Goal: Obtain resource: Obtain resource

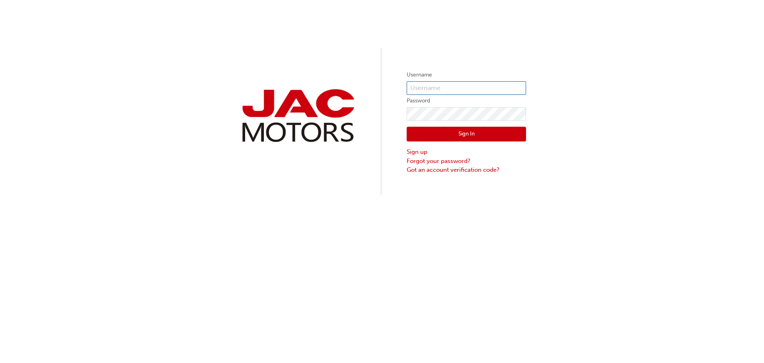
click at [446, 83] on input "text" at bounding box center [466, 88] width 119 height 14
type input "JQ865"
click at [462, 131] on button "Sign In" at bounding box center [466, 134] width 119 height 15
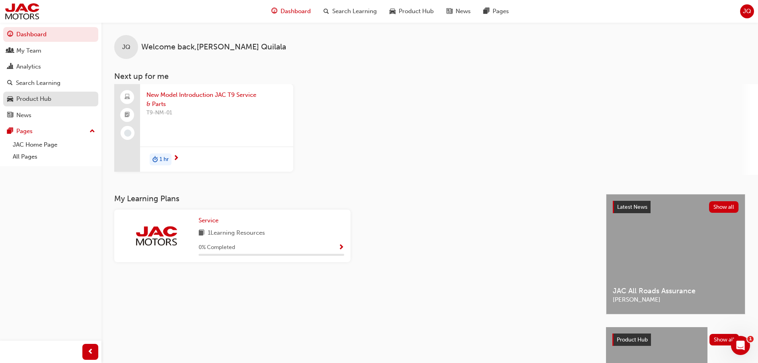
click at [35, 99] on div "Product Hub" at bounding box center [33, 98] width 35 height 9
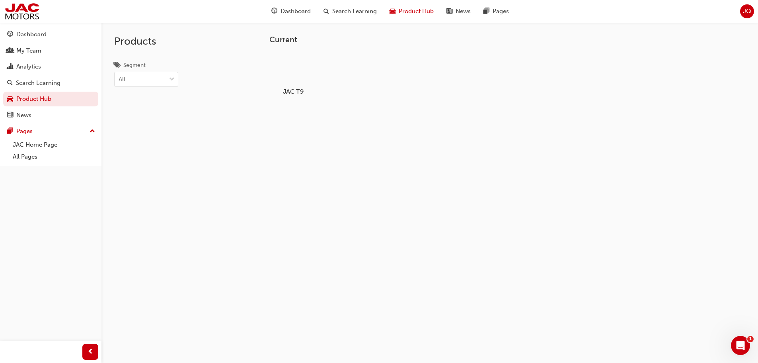
click at [308, 71] on div at bounding box center [293, 69] width 44 height 32
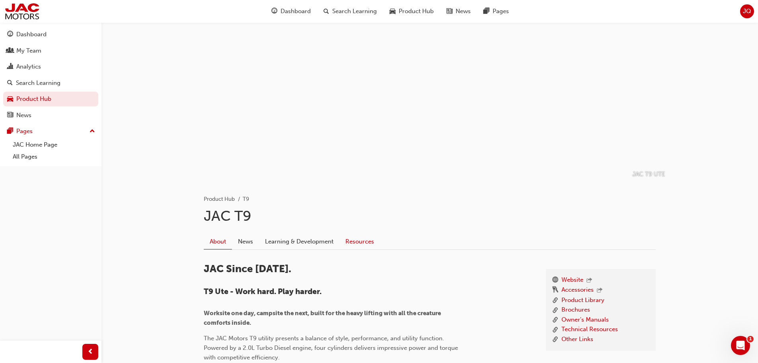
click at [360, 246] on link "Resources" at bounding box center [359, 241] width 41 height 15
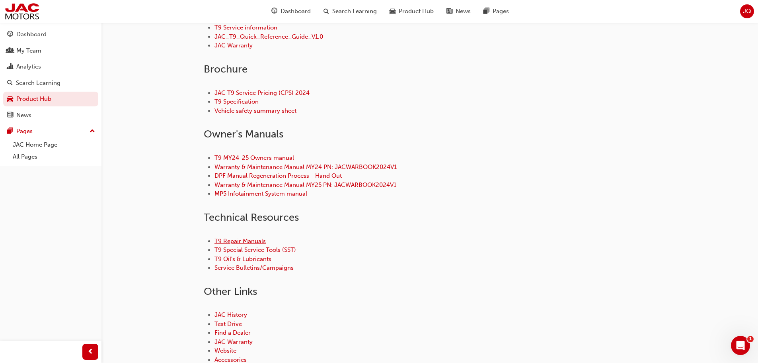
scroll to position [279, 0]
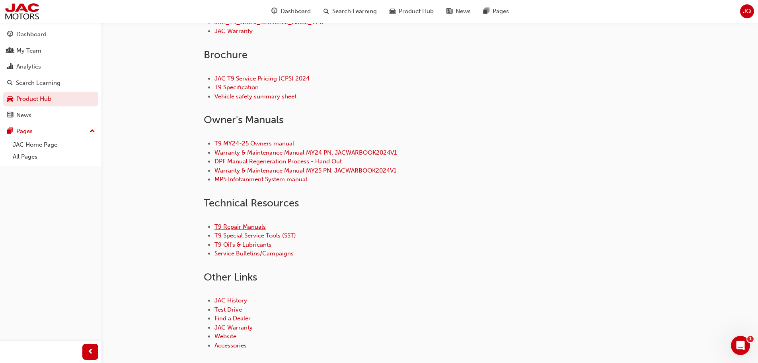
click at [254, 227] on link "T9 Repair Manuals" at bounding box center [240, 226] width 51 height 7
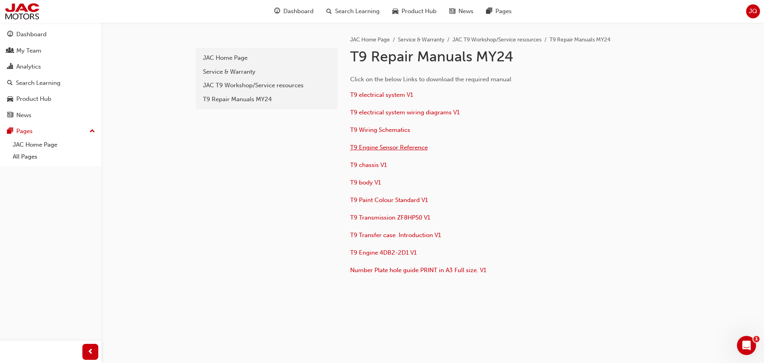
click at [380, 148] on span "T9 Engine Sensor Reference" at bounding box center [389, 147] width 78 height 7
drag, startPoint x: 764, startPoint y: 2, endPoint x: 632, endPoint y: 159, distance: 204.2
click at [636, 159] on div "Click on the below Links to download the required manual T9 electrical system V…" at bounding box center [504, 172] width 309 height 209
click at [392, 92] on span "T9 electrical system V1" at bounding box center [381, 94] width 63 height 7
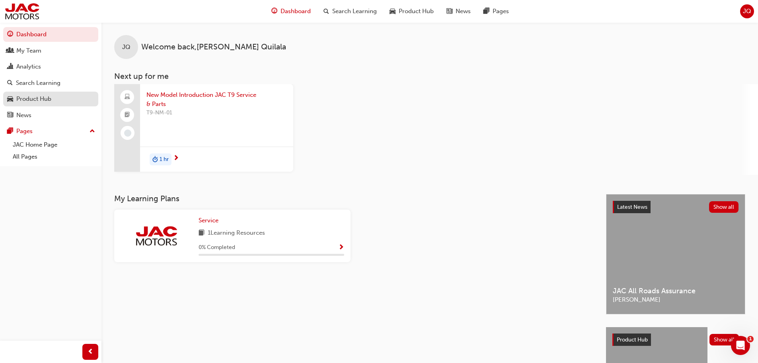
click at [49, 96] on div "Product Hub" at bounding box center [33, 98] width 35 height 9
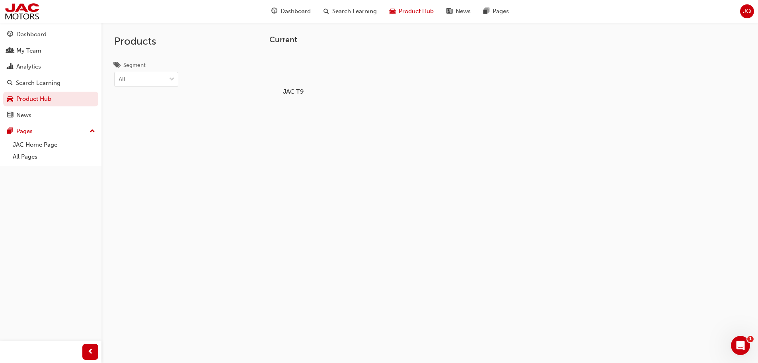
click at [293, 71] on div at bounding box center [293, 69] width 44 height 32
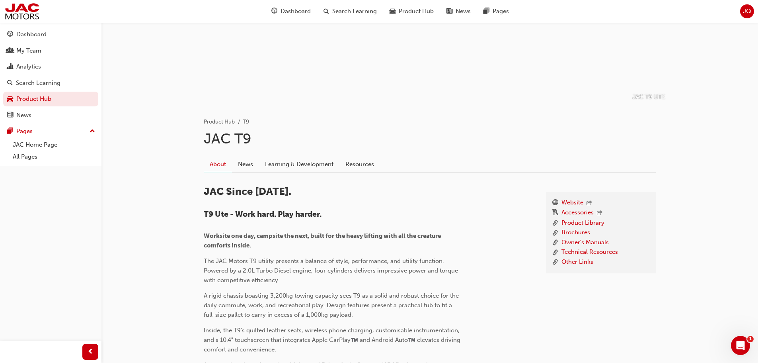
scroll to position [80, 0]
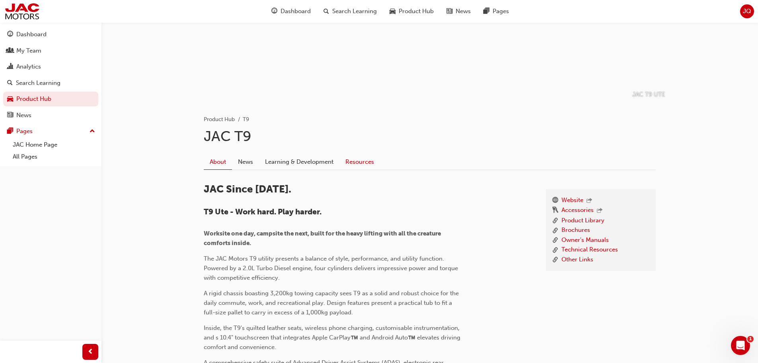
click at [362, 161] on link "Resources" at bounding box center [359, 161] width 41 height 15
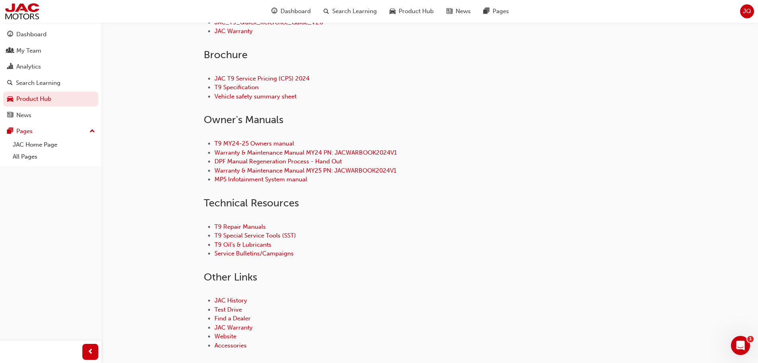
scroll to position [318, 0]
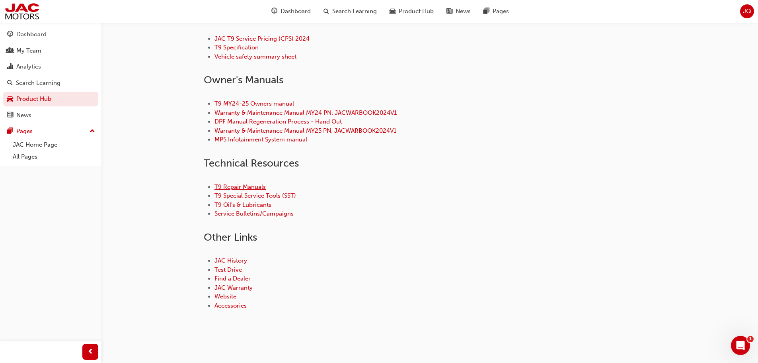
click at [254, 185] on link "T9 Repair Manuals" at bounding box center [240, 186] width 51 height 7
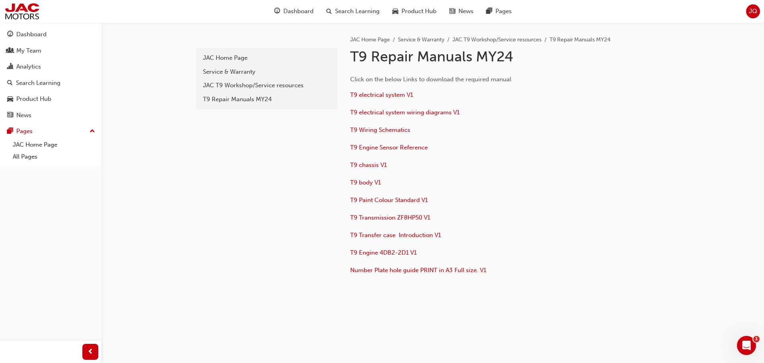
drag, startPoint x: 379, startPoint y: 95, endPoint x: 472, endPoint y: 117, distance: 95.8
click at [551, 140] on div "Click on the below Links to download the required manual T9 electrical system V…" at bounding box center [479, 175] width 259 height 202
click at [382, 96] on span "T9 electrical system V1" at bounding box center [381, 94] width 63 height 7
drag, startPoint x: 422, startPoint y: 97, endPoint x: 349, endPoint y: 96, distance: 73.2
click at [349, 96] on div "JAC Home Page Service & Warranty JAC T9 Workshop/Service resources T9 Repair Ma…" at bounding box center [504, 152] width 334 height 260
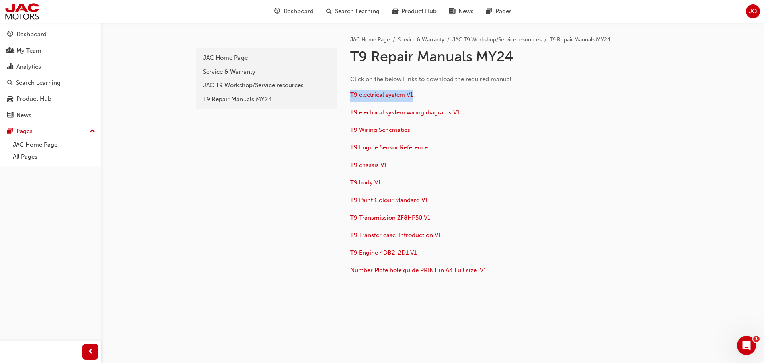
copy link "T9 electrical system V1"
click at [374, 94] on span "T9 electrical system V1" at bounding box center [381, 94] width 63 height 7
drag, startPoint x: 462, startPoint y: 114, endPoint x: 351, endPoint y: 118, distance: 111.1
click at [351, 118] on p "T9 electrical system wiring diagrams V1" at bounding box center [479, 113] width 259 height 12
copy span "T9 electrical system wiring diagrams V1"
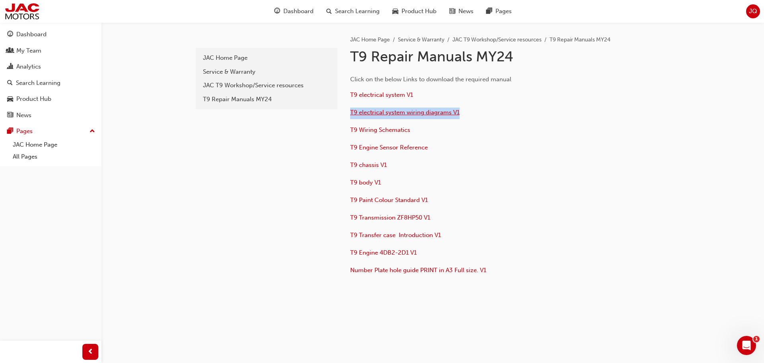
click at [361, 112] on span "T9 electrical system wiring diagrams V1" at bounding box center [404, 112] width 109 height 7
drag, startPoint x: 413, startPoint y: 128, endPoint x: 348, endPoint y: 131, distance: 65.4
click at [348, 131] on div "JAC Home Page Service & Warranty JAC T9 Workshop/Service resources T9 Repair Ma…" at bounding box center [504, 152] width 334 height 260
copy link "T9 Wiring Schematics"
click at [385, 132] on span "T9 Wiring Schematics" at bounding box center [380, 129] width 60 height 7
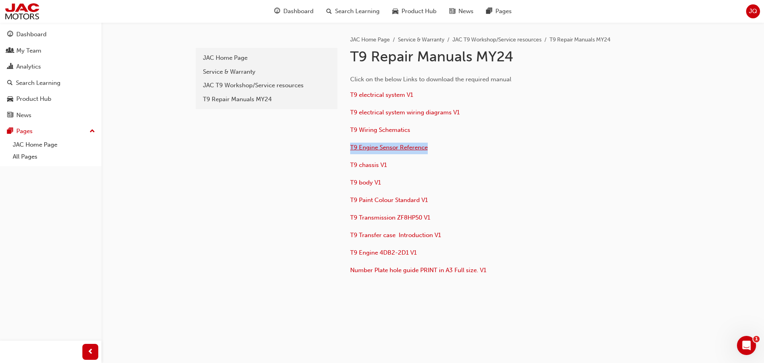
drag, startPoint x: 431, startPoint y: 148, endPoint x: 350, endPoint y: 149, distance: 80.4
click at [350, 149] on p "T9 Engine Sensor Reference" at bounding box center [479, 148] width 259 height 12
copy span "T9 Engine Sensor Reference"
click at [368, 147] on span "T9 Engine Sensor Reference" at bounding box center [389, 147] width 78 height 7
drag, startPoint x: 402, startPoint y: 161, endPoint x: 347, endPoint y: 165, distance: 54.7
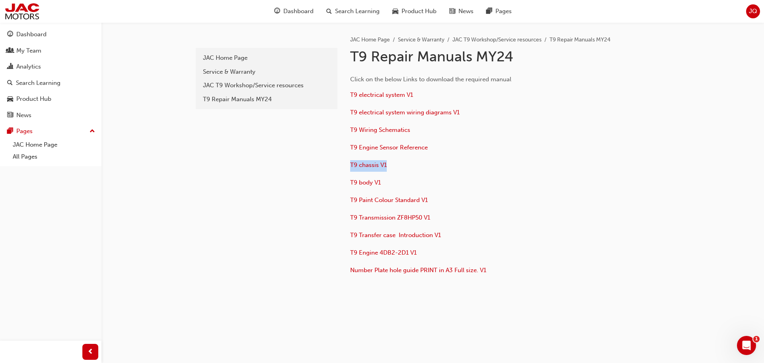
click at [347, 165] on div "JAC Home Page Service & Warranty JAC T9 Workshop/Service resources T9 Repair Ma…" at bounding box center [504, 152] width 334 height 260
copy link "T9 chassis V1"
click at [377, 166] on span "T9 chassis V1" at bounding box center [368, 164] width 37 height 7
drag, startPoint x: 394, startPoint y: 184, endPoint x: 342, endPoint y: 184, distance: 51.3
click at [342, 184] on div "JAC Home Page Service & Warranty JAC T9 Workshop/Service resources T9 Repair Ma…" at bounding box center [504, 152] width 334 height 260
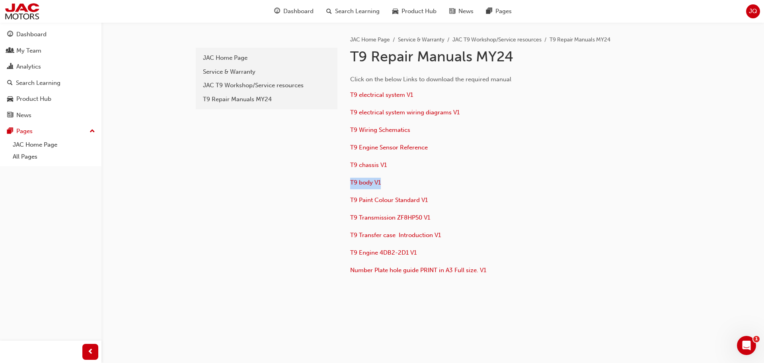
copy link "T9 body V1"
click at [369, 181] on span "T9 body V1" at bounding box center [365, 182] width 31 height 7
drag, startPoint x: 432, startPoint y: 198, endPoint x: 351, endPoint y: 204, distance: 81.4
click at [351, 204] on p "T9 Paint Colour Standard V1" at bounding box center [479, 201] width 259 height 12
copy span "T9 Paint Colour Standard V1"
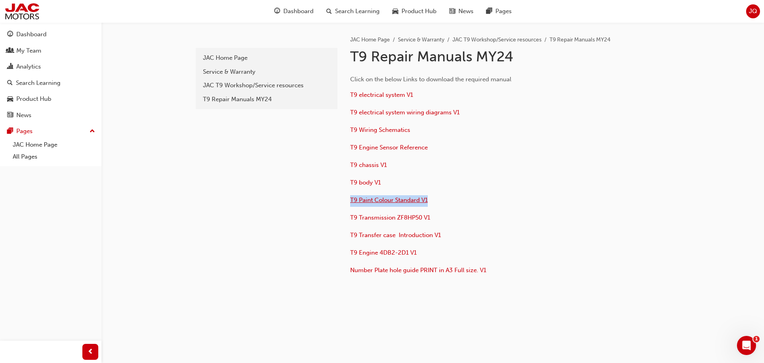
click at [412, 202] on span "T9 Paint Colour Standard V1" at bounding box center [389, 199] width 78 height 7
drag, startPoint x: 437, startPoint y: 215, endPoint x: 351, endPoint y: 223, distance: 86.7
click at [351, 223] on p "T9 Transmission ZF8HP50 V1" at bounding box center [479, 219] width 259 height 12
copy span "T9 Transmission ZF8HP50 V1"
click at [368, 219] on span "T9 Transmission ZF8HP50 V1" at bounding box center [390, 217] width 80 height 7
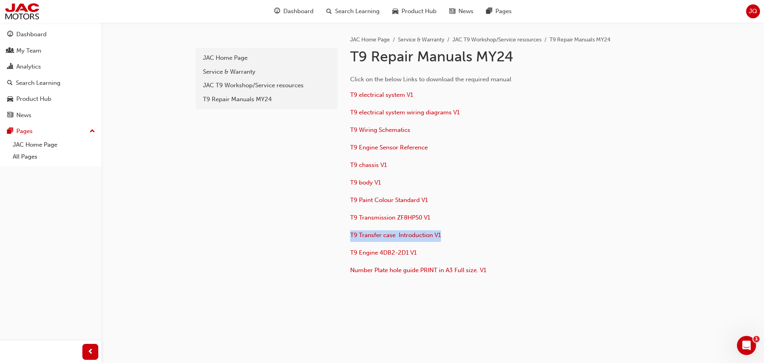
drag, startPoint x: 447, startPoint y: 238, endPoint x: 351, endPoint y: 240, distance: 95.1
click at [351, 240] on p "T9 Transfer case Introduction V1" at bounding box center [479, 236] width 259 height 12
copy span "T9 Transfer case Introduction V1"
click at [366, 235] on span "T9 Transfer case Introduction V1" at bounding box center [395, 234] width 91 height 7
drag, startPoint x: 429, startPoint y: 254, endPoint x: 351, endPoint y: 257, distance: 77.7
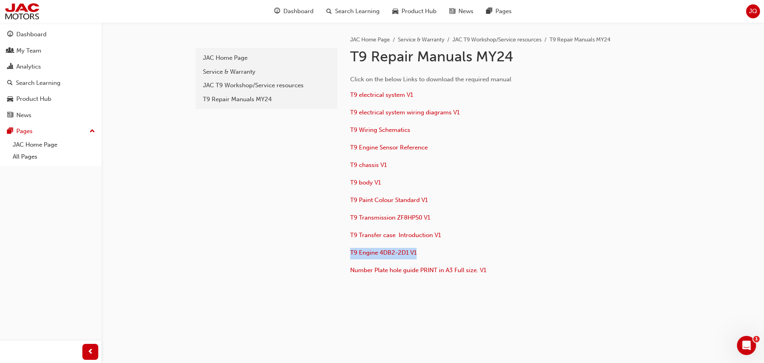
click at [351, 257] on p "T9 Engine 4DB2-2D1 V1" at bounding box center [479, 254] width 259 height 12
copy span "T9 Engine 4DB2-2D1 V1"
click at [365, 254] on span "T9 Engine 4DB2-2D1 V1" at bounding box center [383, 252] width 66 height 7
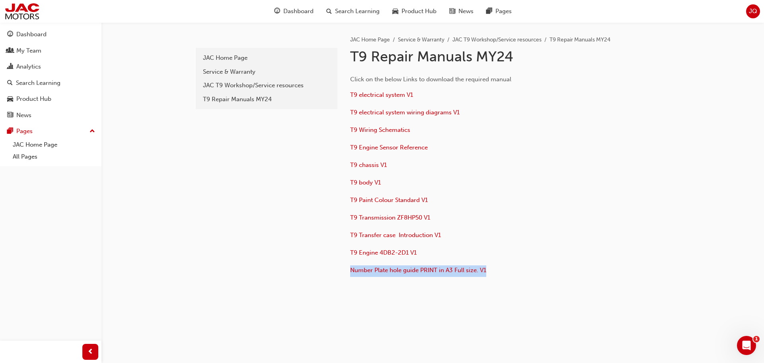
drag, startPoint x: 502, startPoint y: 270, endPoint x: 349, endPoint y: 274, distance: 152.9
click at [349, 274] on div "JAC Home Page Service & Warranty JAC T9 Workshop/Service resources T9 Repair Ma…" at bounding box center [504, 152] width 334 height 260
copy link "Number Plate hole guide PRINT in A3 Full size. V1"
click at [382, 269] on span "Number Plate hole guide PRINT in A3 Full size. V1" at bounding box center [418, 269] width 136 height 7
click at [498, 40] on link "JAC T9 Workshop/Service resources" at bounding box center [496, 39] width 89 height 7
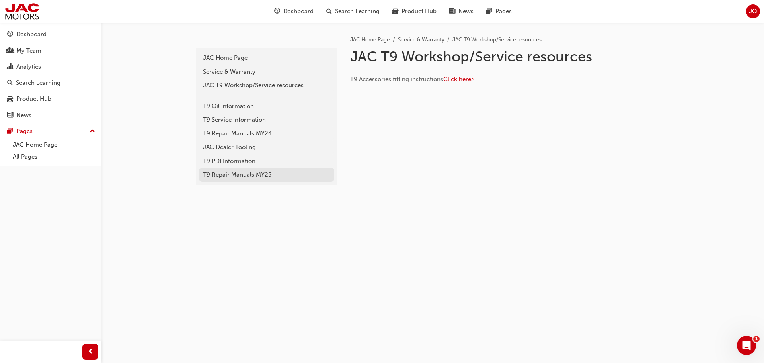
click at [260, 174] on div "T9 Repair Manuals MY25" at bounding box center [266, 174] width 127 height 9
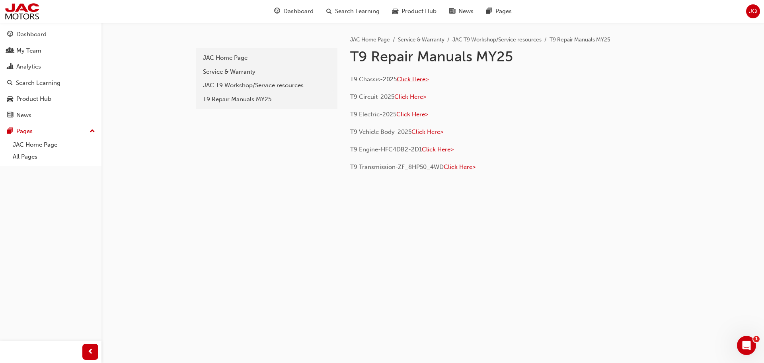
click at [407, 77] on span "Click Here>" at bounding box center [413, 79] width 32 height 7
click at [444, 150] on span "Click Here>" at bounding box center [438, 149] width 32 height 7
